Goal: Communication & Community: Connect with others

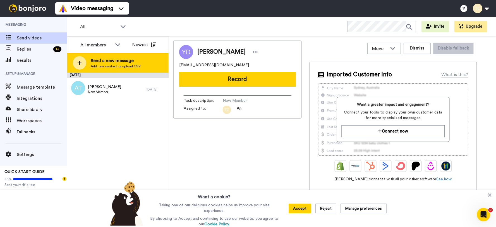
click at [101, 62] on span "Send a new message" at bounding box center [116, 60] width 50 height 7
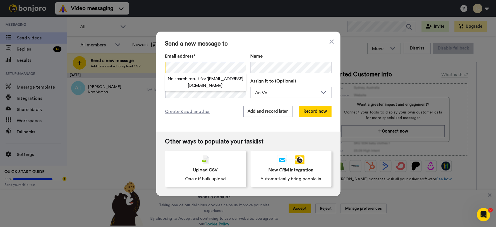
click at [150, 68] on div "Send a new message to Email address* No search result for ‘ [EMAIL_ADDRESS][DOM…" at bounding box center [248, 113] width 496 height 227
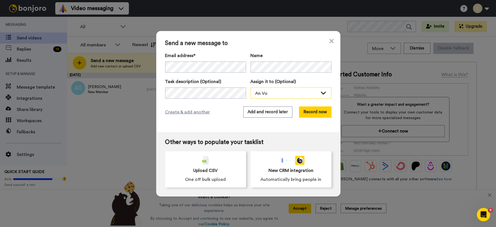
click at [276, 93] on div "An Vo" at bounding box center [286, 93] width 62 height 7
click at [271, 115] on span "Stew [PERSON_NAME]" at bounding box center [275, 114] width 50 height 6
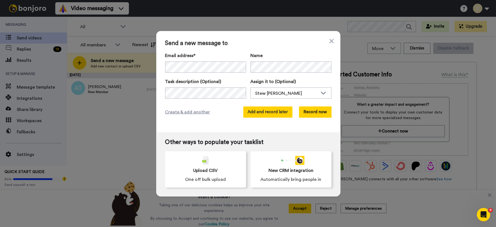
click at [258, 113] on button "Add and record later" at bounding box center [267, 111] width 49 height 11
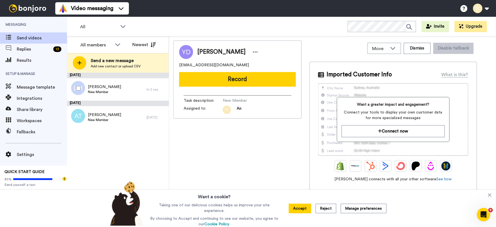
click at [87, 81] on div at bounding box center [77, 88] width 20 height 20
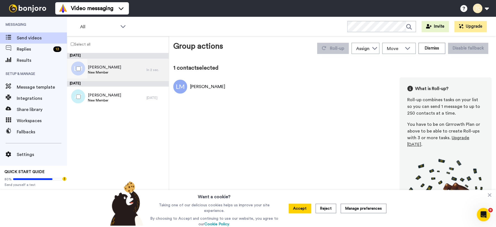
click at [105, 69] on span "[PERSON_NAME]" at bounding box center [104, 67] width 33 height 6
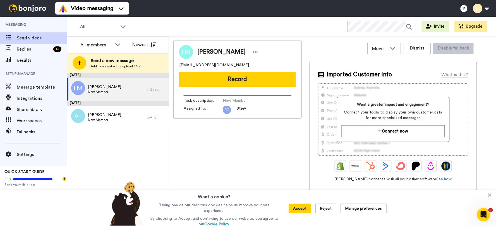
click at [116, 158] on div "[DATE] [PERSON_NAME] New Member In 2 sec. [DATE] [PERSON_NAME] New Member [DATE]" at bounding box center [118, 150] width 102 height 154
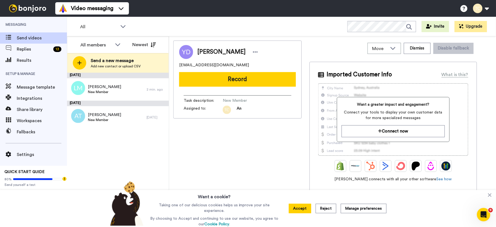
drag, startPoint x: 88, startPoint y: 166, endPoint x: 95, endPoint y: 166, distance: 7.0
click at [88, 166] on div "September 22 Lloyd Milewski New Member 2 min. ago September 18 Andrew Talbot Ne…" at bounding box center [118, 150] width 102 height 154
